Goal: Navigation & Orientation: Find specific page/section

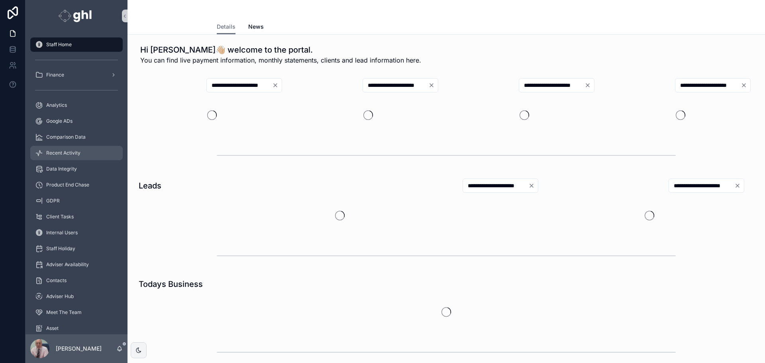
click at [67, 150] on span "Recent Activity" at bounding box center [63, 153] width 34 height 6
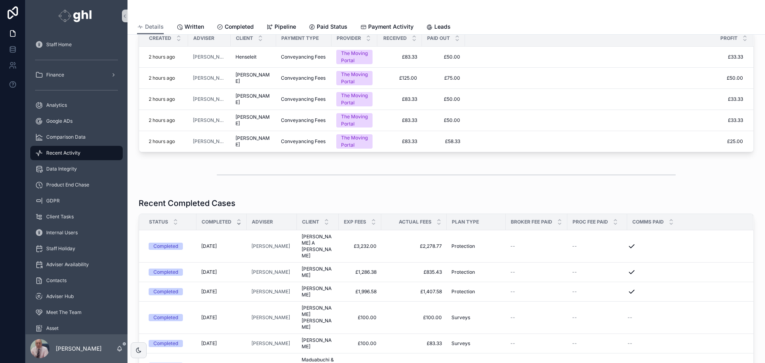
scroll to position [16, 0]
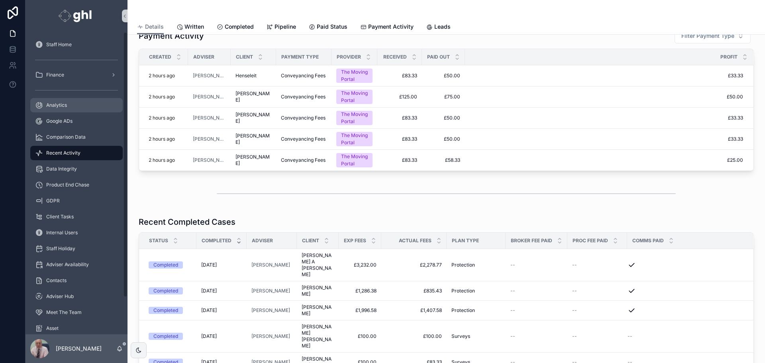
click at [58, 103] on span "Analytics" at bounding box center [56, 105] width 21 height 6
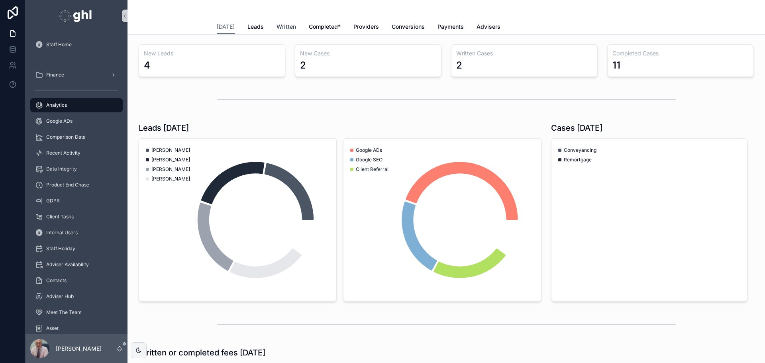
click at [283, 25] on span "Written" at bounding box center [286, 27] width 20 height 8
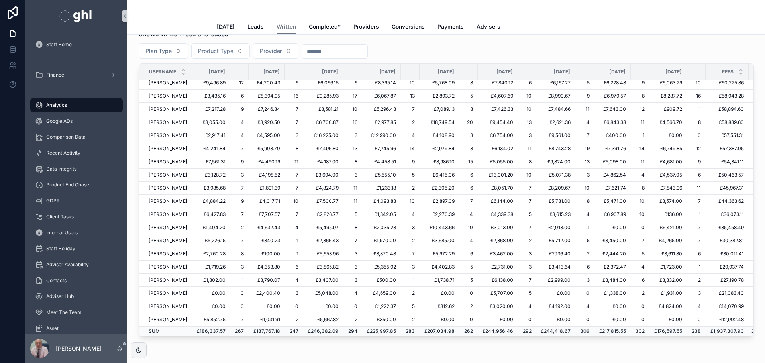
scroll to position [180, 77]
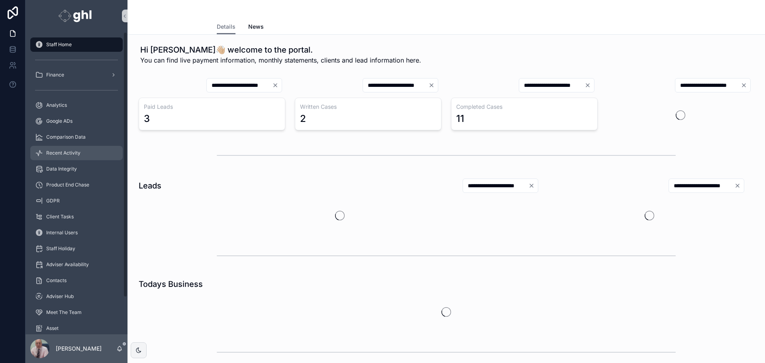
click at [59, 153] on span "Recent Activity" at bounding box center [63, 153] width 34 height 6
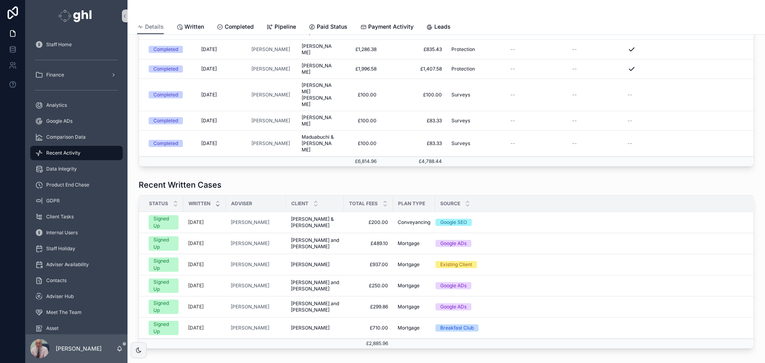
scroll to position [259, 0]
